Goal: Check status: Check status

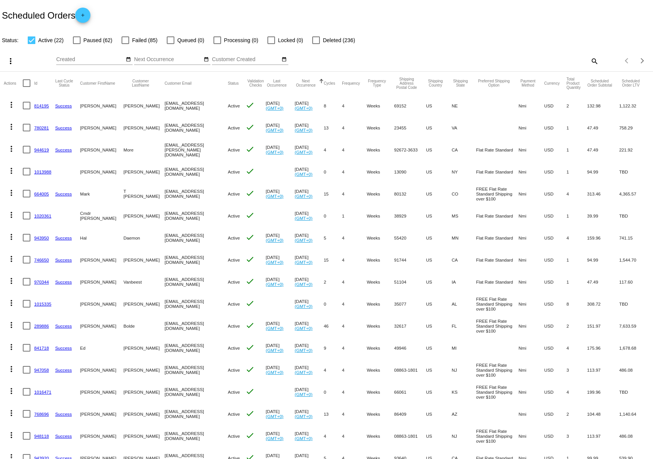
click at [299, 84] on button "Next Occurrence" at bounding box center [306, 83] width 22 height 8
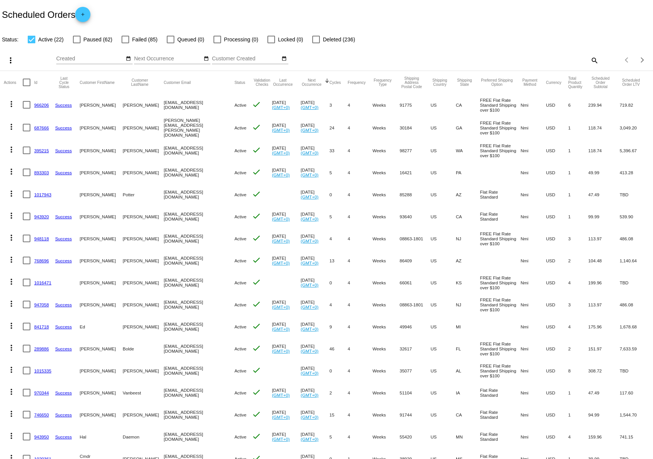
scroll to position [2, 0]
click at [301, 83] on button "Next Occurrence" at bounding box center [312, 81] width 22 height 8
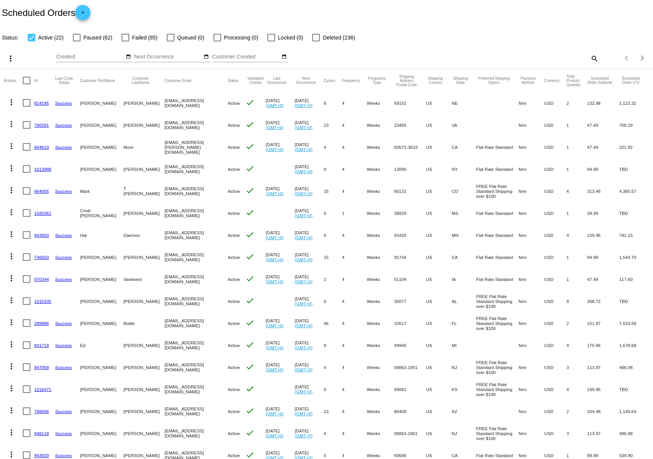
click at [38, 104] on link "814195" at bounding box center [41, 103] width 15 height 5
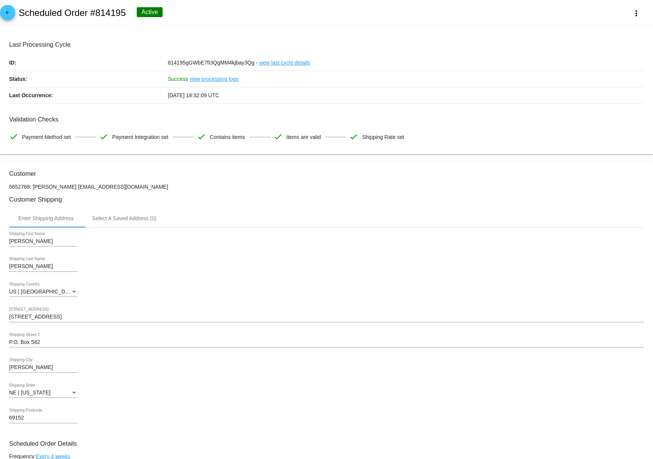
click at [344, 2] on div "arrow_back Scheduled Order #814195 Active more_vert" at bounding box center [326, 13] width 653 height 26
click at [641, 14] on button "more_vert" at bounding box center [636, 13] width 33 height 14
click at [500, 12] on div at bounding box center [326, 229] width 653 height 459
click at [7, 13] on mat-icon "arrow_back" at bounding box center [7, 14] width 9 height 9
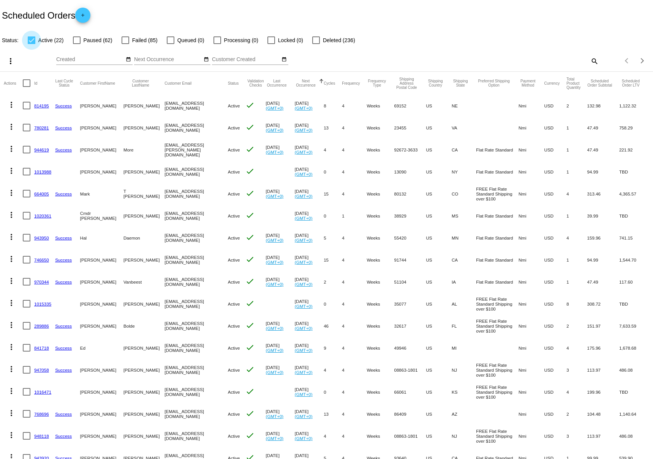
click at [29, 39] on div at bounding box center [32, 40] width 8 height 8
click at [31, 44] on input "Active (22)" at bounding box center [31, 44] width 0 height 0
checkbox input "false"
click at [125, 38] on div at bounding box center [126, 40] width 8 height 8
click at [125, 44] on input "Failed (85)" at bounding box center [125, 44] width 0 height 0
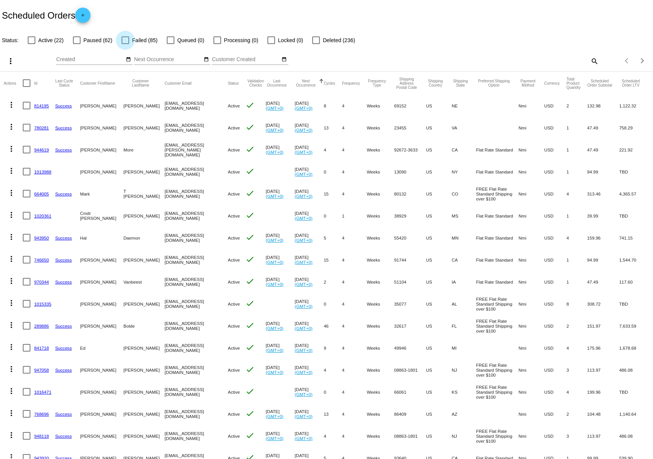
checkbox input "true"
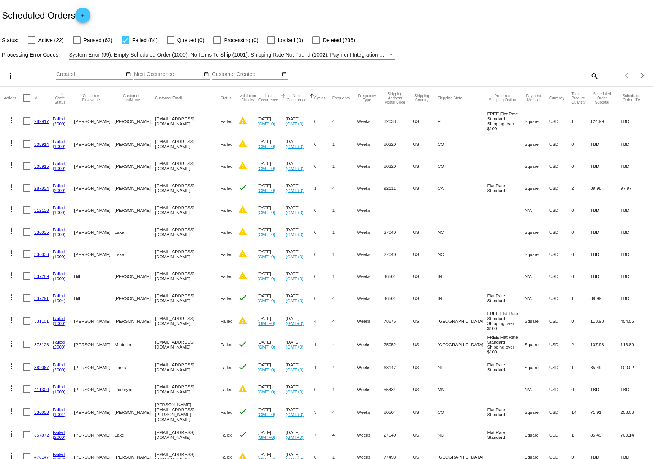
click at [269, 98] on button "Last Occurrence" at bounding box center [269, 98] width 22 height 8
click at [266, 98] on button "Last Occurrence" at bounding box center [269, 98] width 22 height 8
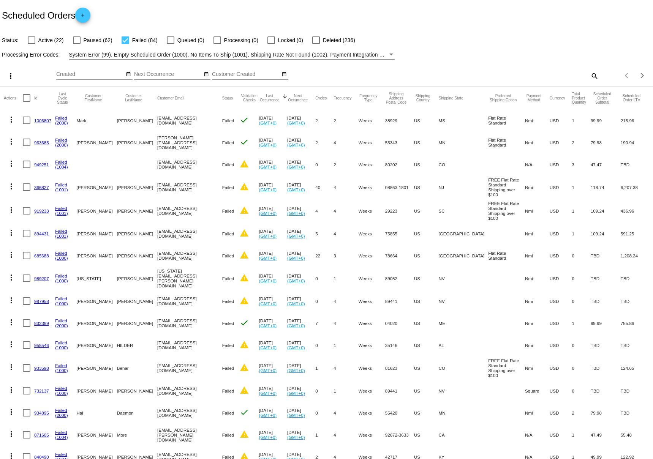
click at [42, 120] on link "1006807" at bounding box center [42, 120] width 17 height 5
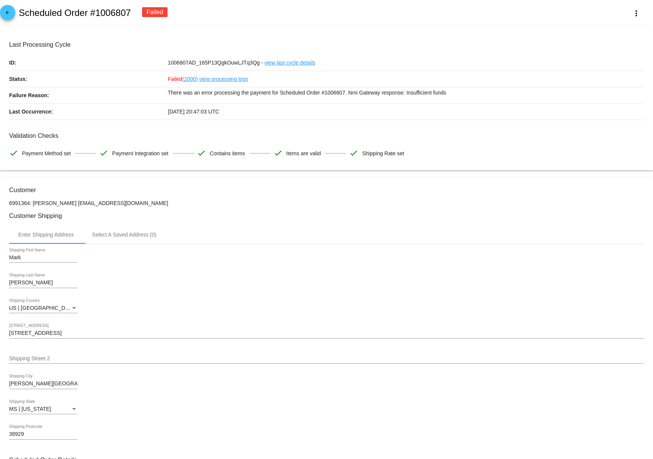
click at [232, 80] on link "view processing logs" at bounding box center [223, 79] width 49 height 16
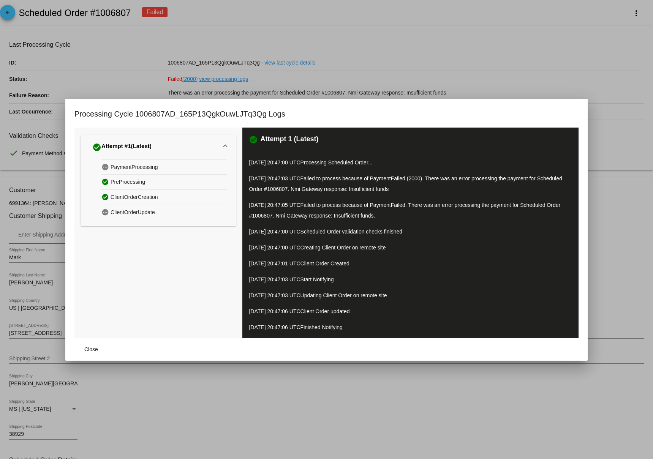
click at [458, 72] on div at bounding box center [326, 229] width 653 height 459
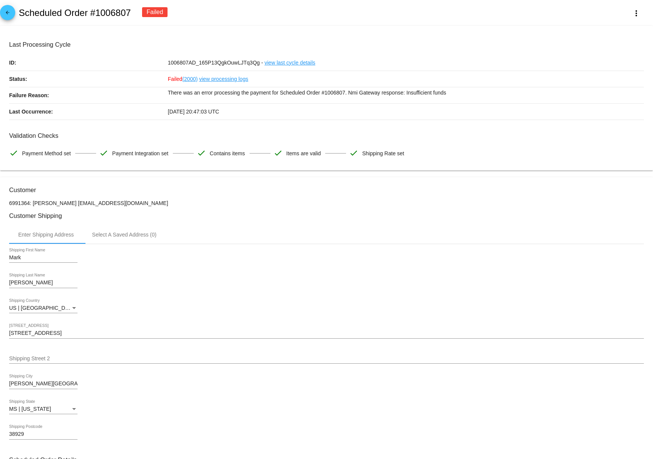
click at [442, 9] on div "arrow_back Scheduled Order #1006807 Failed more_vert" at bounding box center [326, 13] width 653 height 26
